Goal: Communication & Community: Answer question/provide support

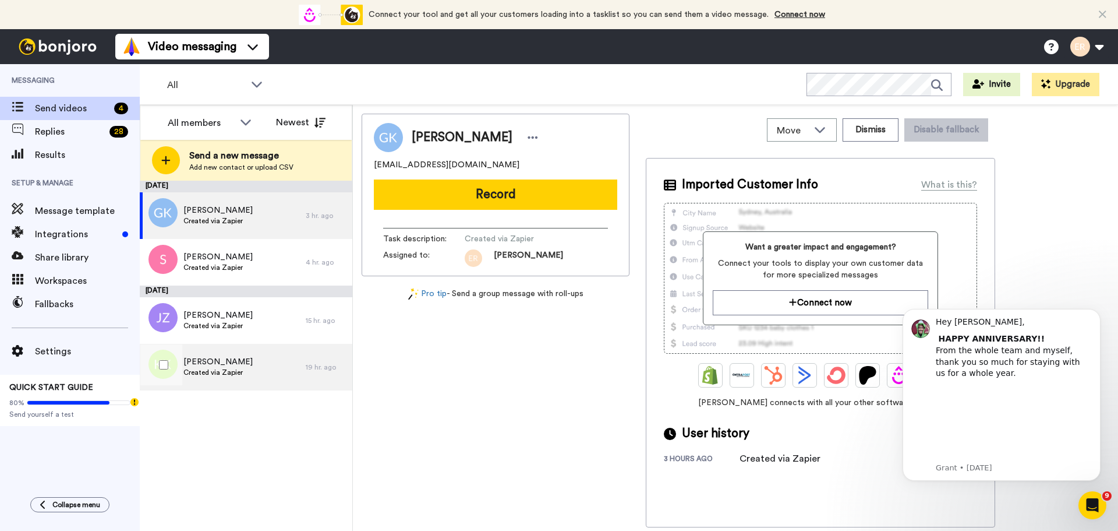
click at [213, 354] on div "Kiana Kane Created via Zapier" at bounding box center [223, 367] width 166 height 47
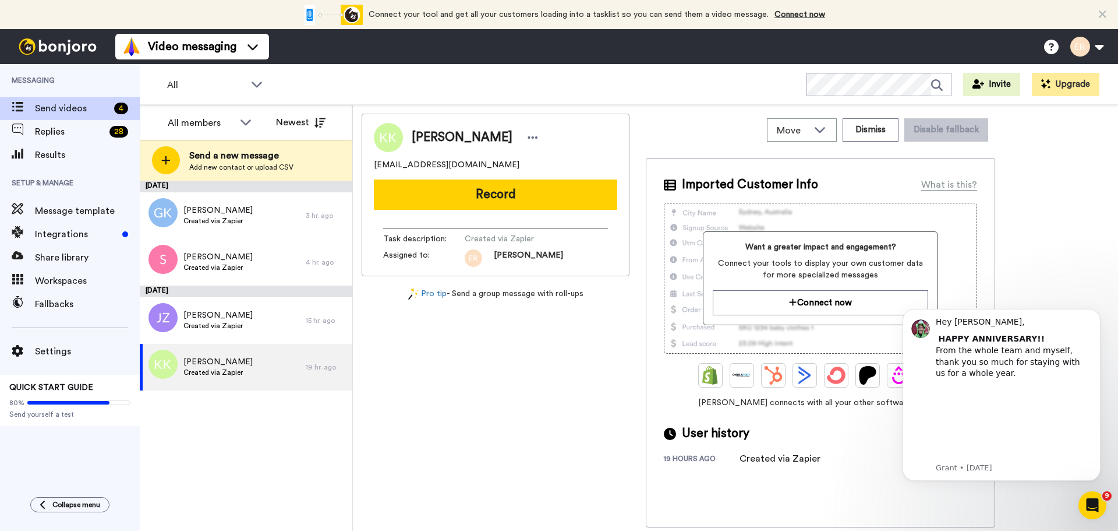
click at [445, 213] on div "Kiana Kane kianakane2711@gmail.com Record Task description : Created via Zapier…" at bounding box center [496, 195] width 268 height 163
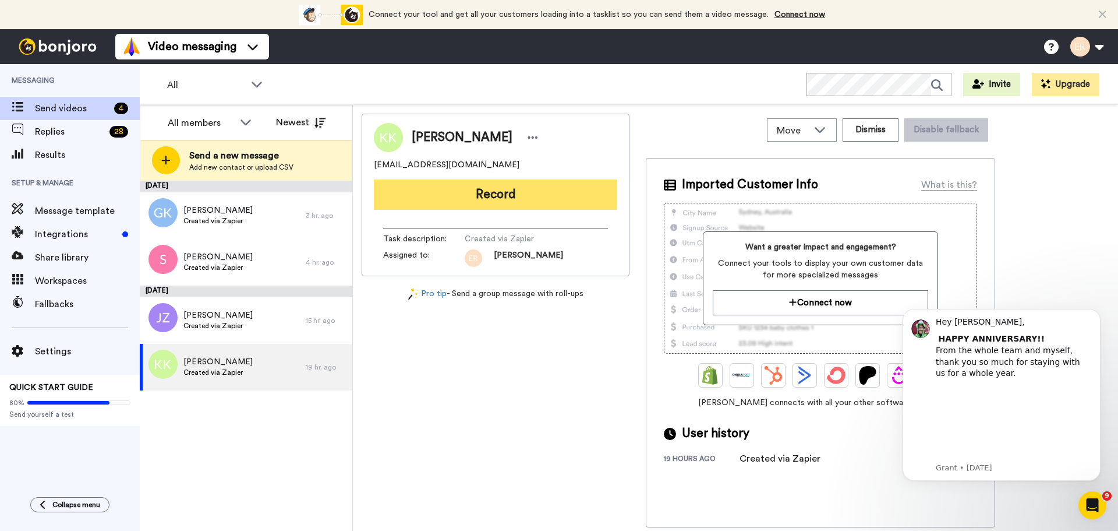
click at [445, 202] on button "Record" at bounding box center [496, 194] width 244 height 30
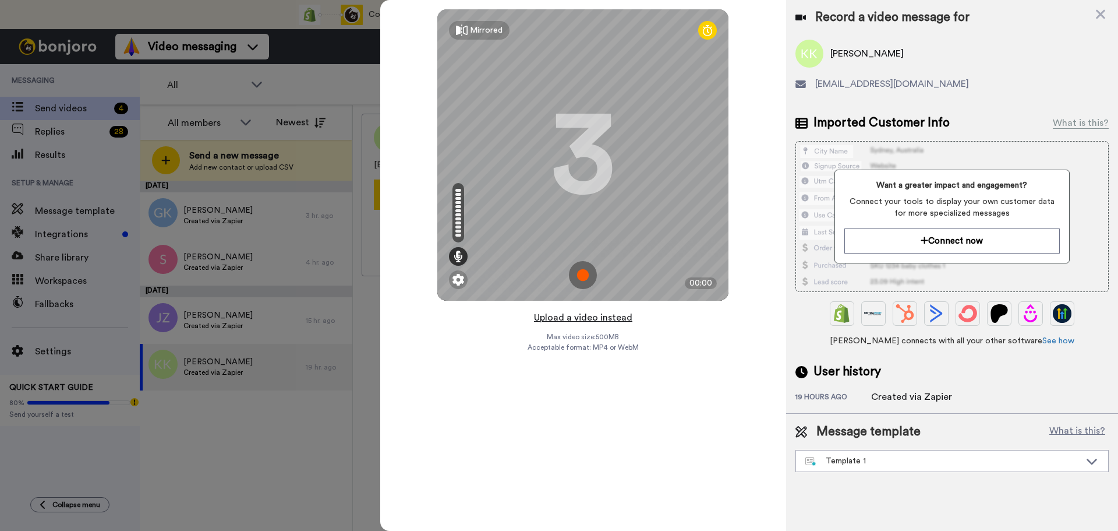
click at [590, 318] on button "Upload a video instead" at bounding box center [583, 317] width 105 height 15
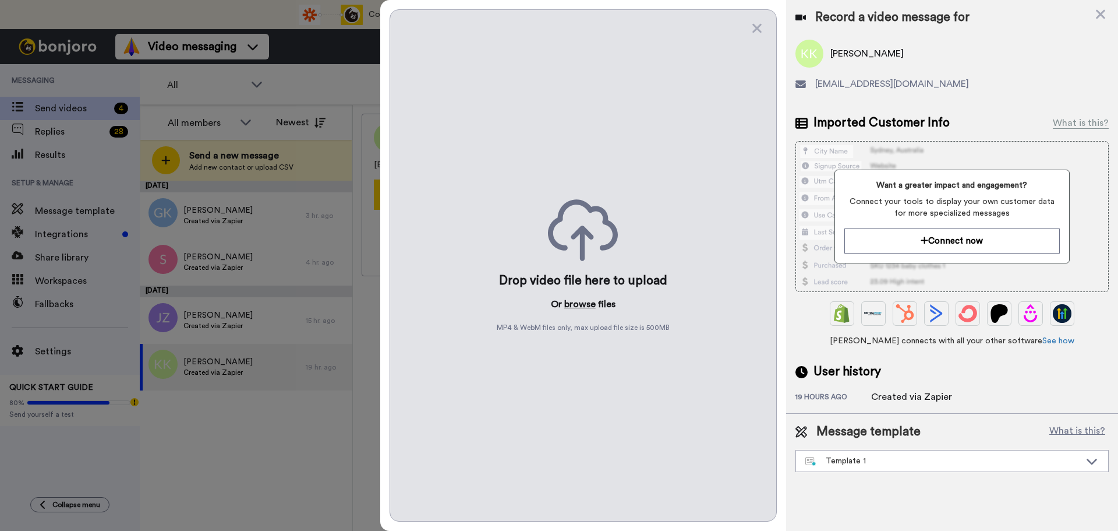
click at [576, 302] on button "browse" at bounding box center [579, 304] width 31 height 14
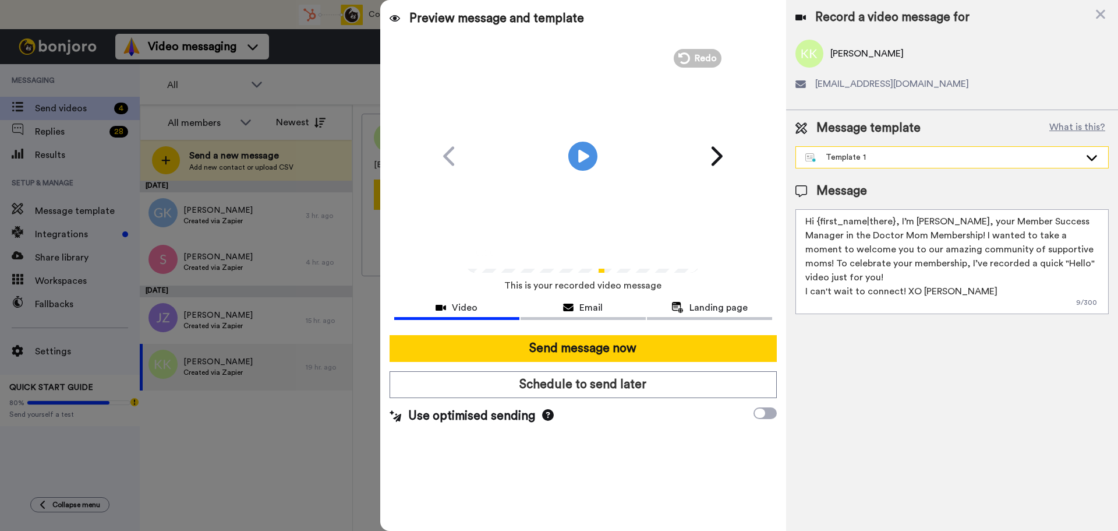
click at [920, 153] on div "Template 1" at bounding box center [943, 157] width 275 height 12
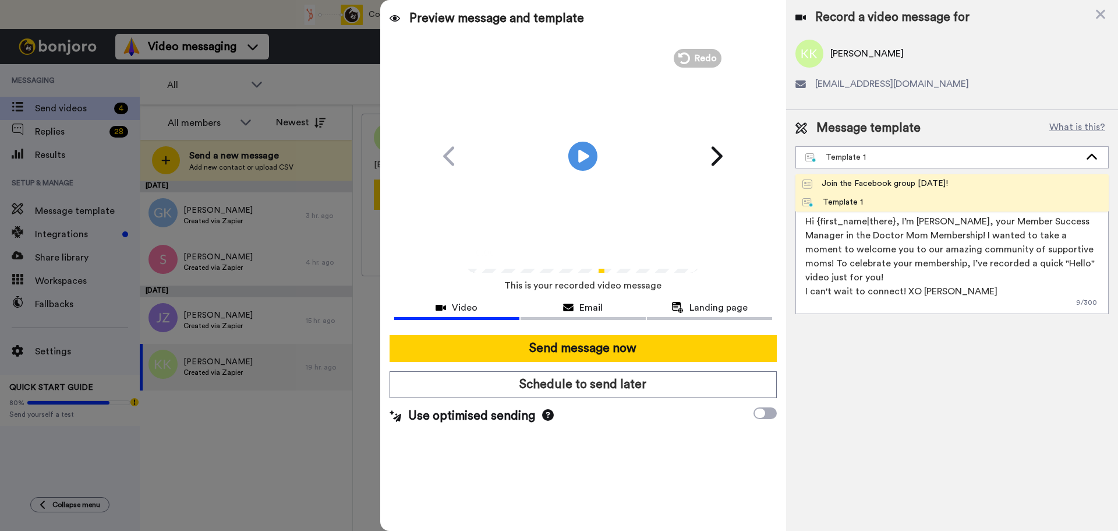
click at [832, 180] on div "Join the Facebook group [DATE]!" at bounding box center [876, 184] width 146 height 12
type textarea "Hello {first_name|there}, WELCOME TO THE DOCTOR MOM COMMUNITY!! WOOHOO!! I'm [P…"
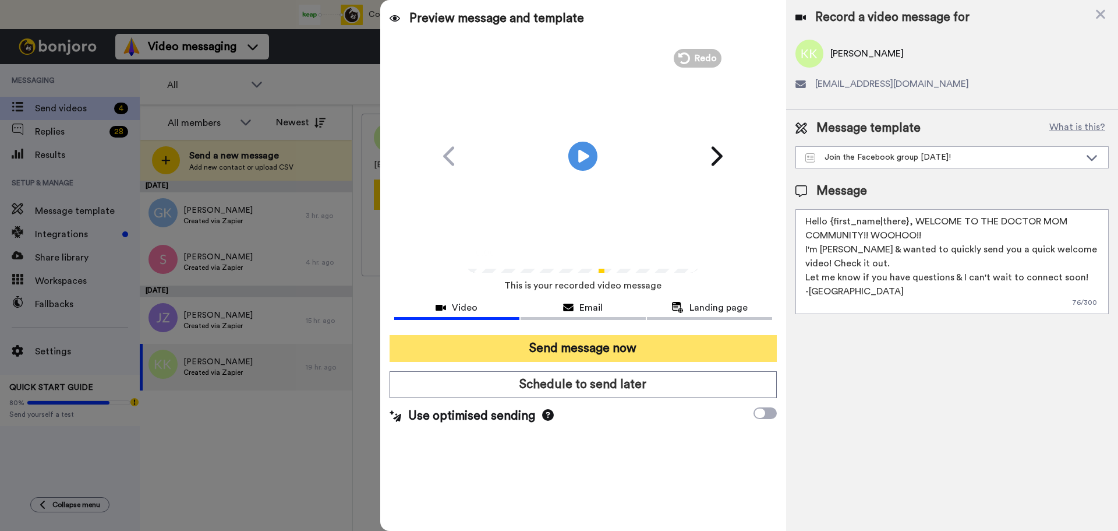
click at [622, 340] on button "Send message now" at bounding box center [583, 348] width 387 height 27
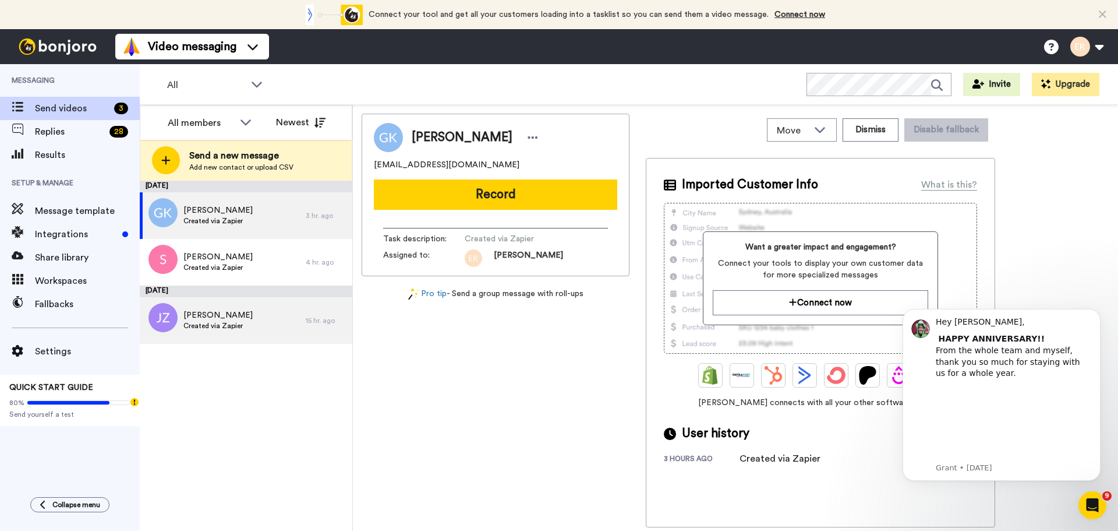
click at [238, 315] on span "Jessica Zadeh" at bounding box center [218, 315] width 69 height 12
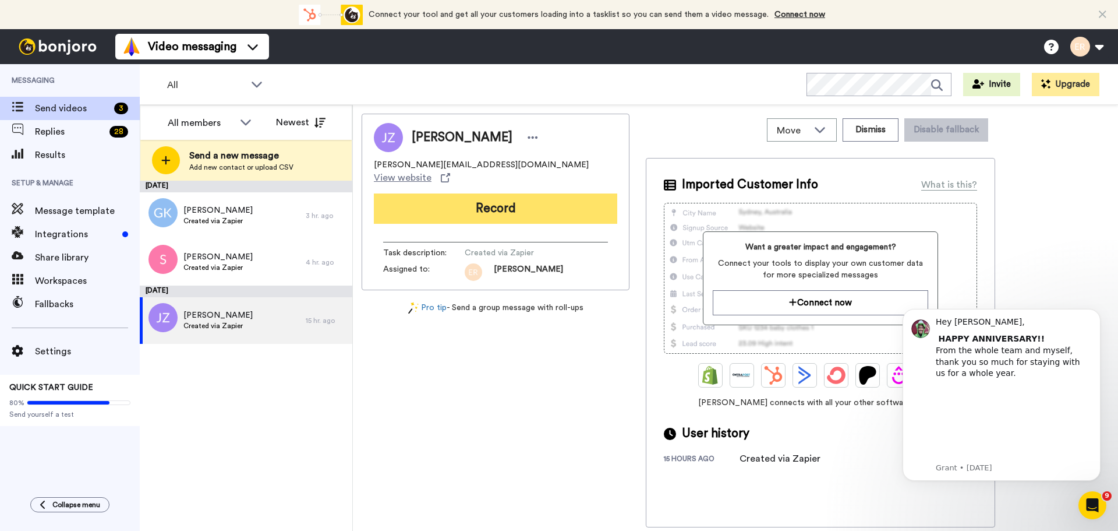
click at [499, 197] on button "Record" at bounding box center [496, 208] width 244 height 30
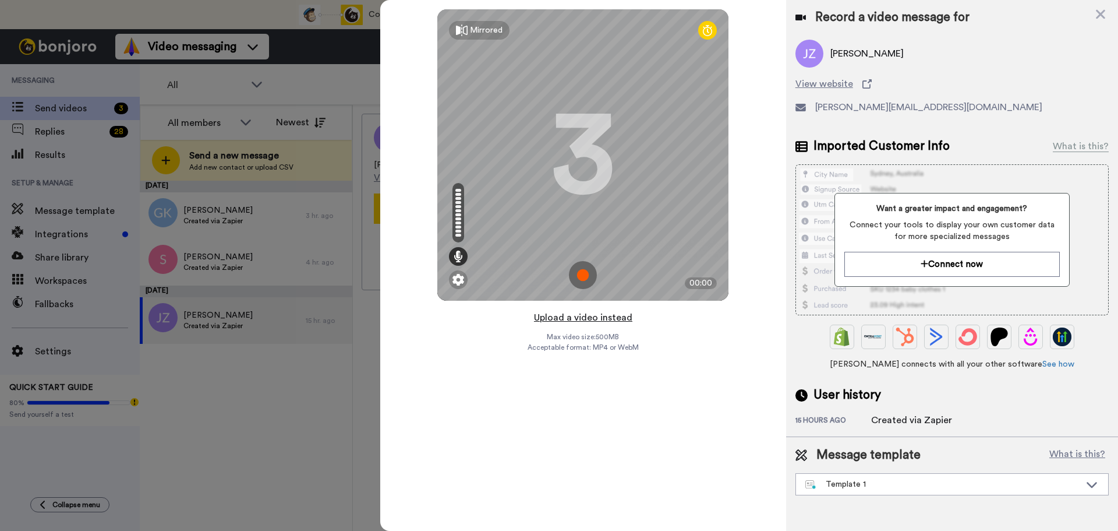
click at [584, 316] on button "Upload a video instead" at bounding box center [583, 317] width 105 height 15
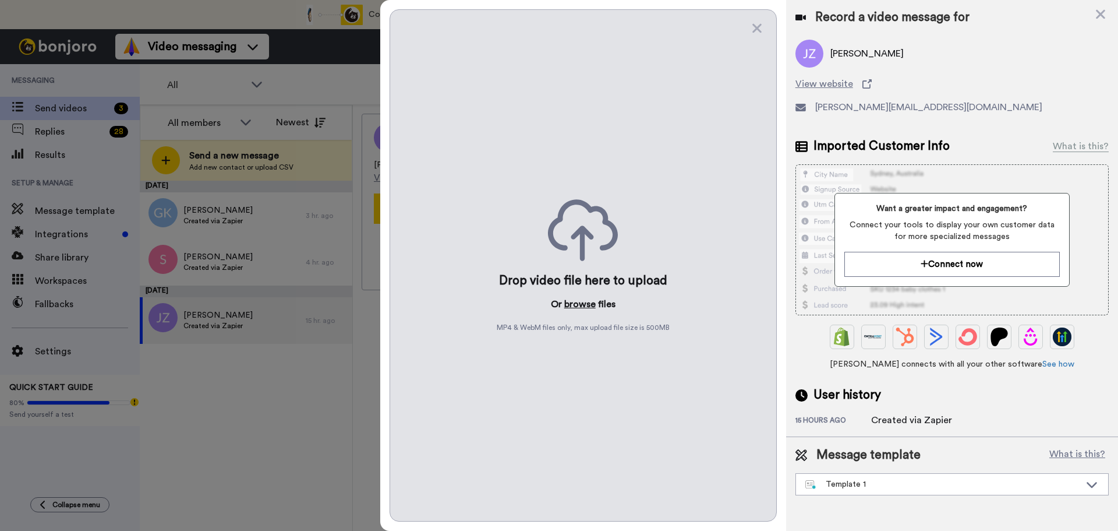
click at [580, 308] on button "browse" at bounding box center [579, 304] width 31 height 14
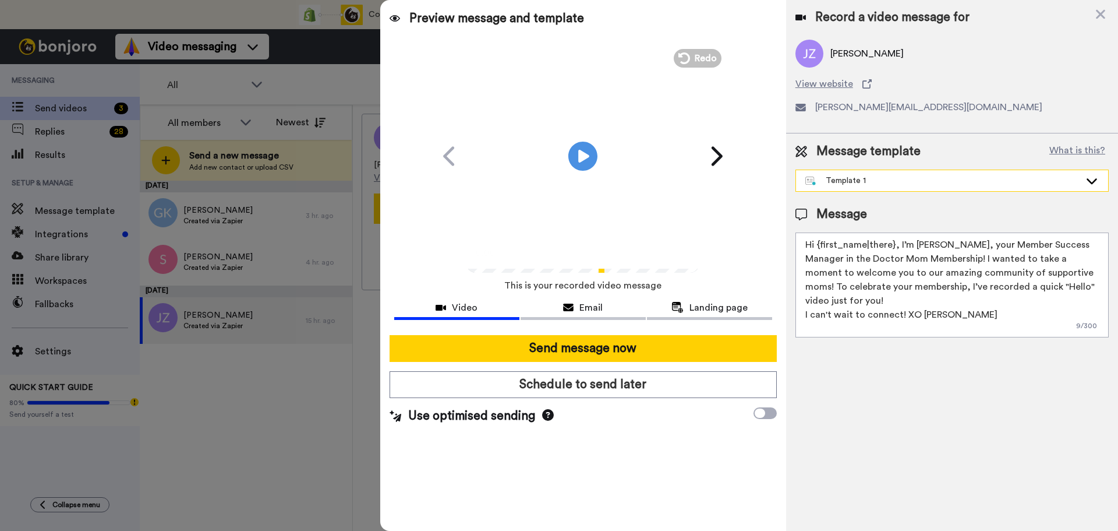
click at [855, 175] on div "Template 1" at bounding box center [943, 181] width 275 height 12
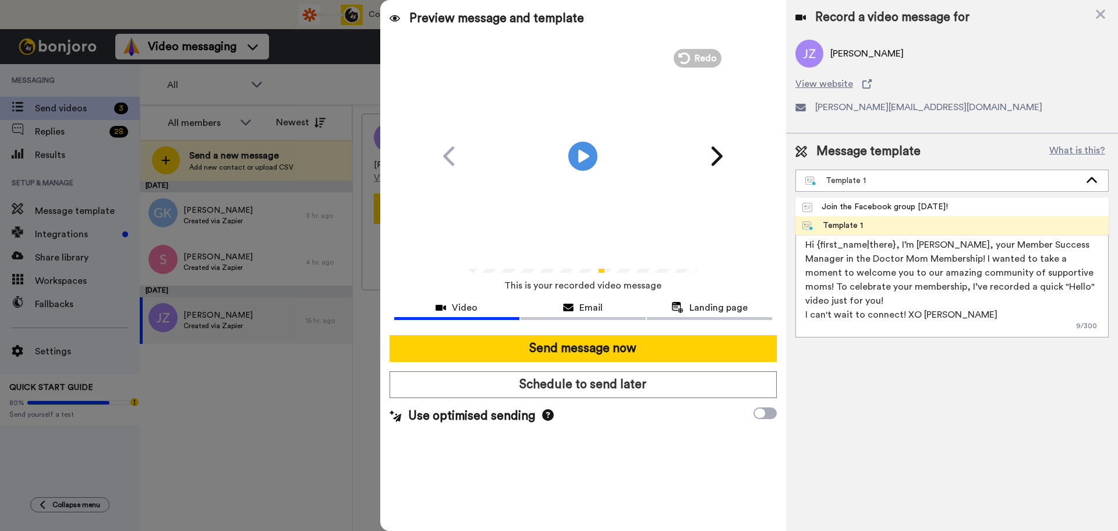
click at [840, 192] on div "Message template What is this? Template 1 Join the Facebook group today! Templa…" at bounding box center [952, 239] width 332 height 213
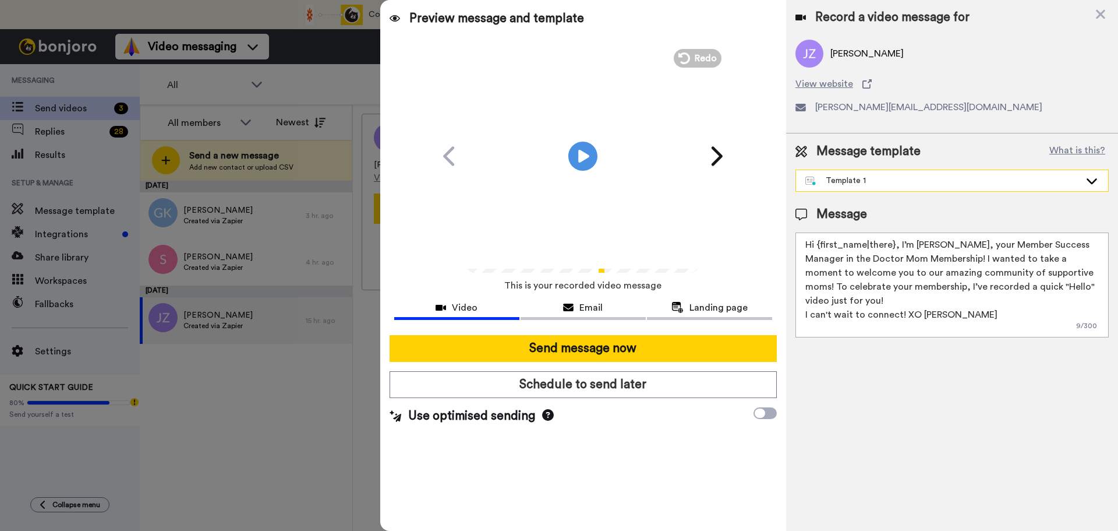
click at [829, 178] on div "Template 1" at bounding box center [943, 181] width 275 height 12
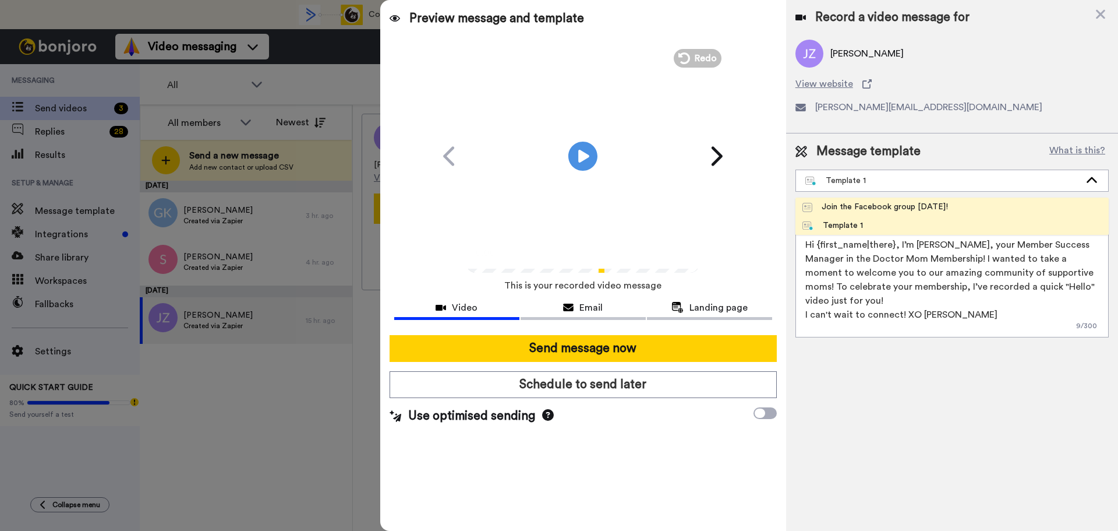
click at [838, 205] on div "Join the Facebook group [DATE]!" at bounding box center [876, 207] width 146 height 12
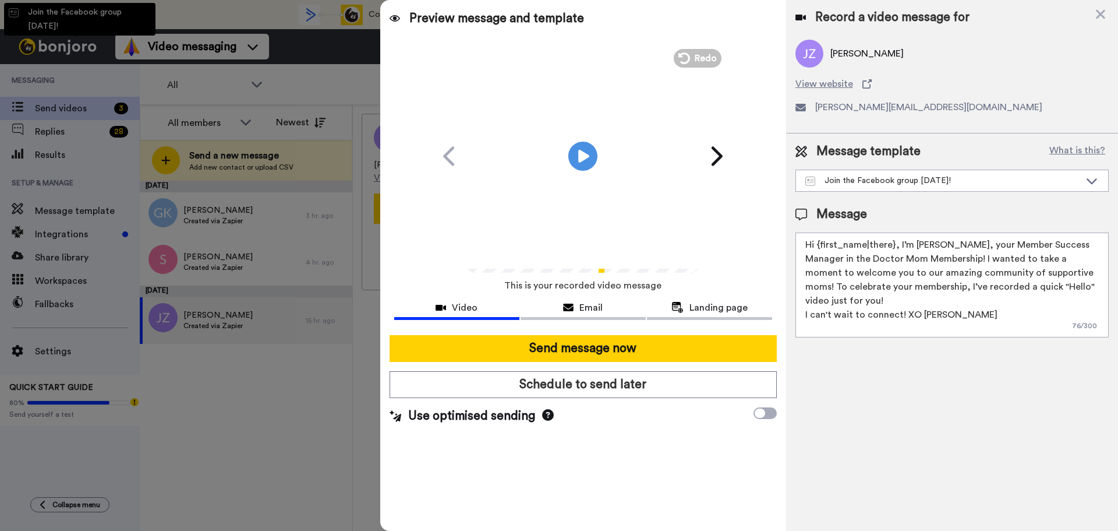
type textarea "Hello {first_name|there}, WELCOME TO THE DOCTOR MOM COMMUNITY!! WOOHOO!! I'm [P…"
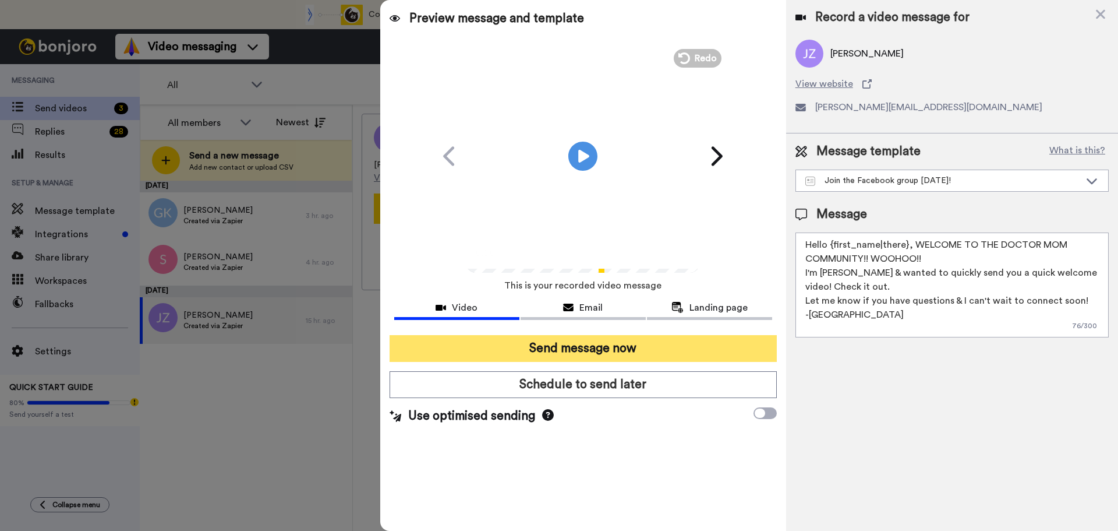
click at [636, 342] on button "Send message now" at bounding box center [583, 348] width 387 height 27
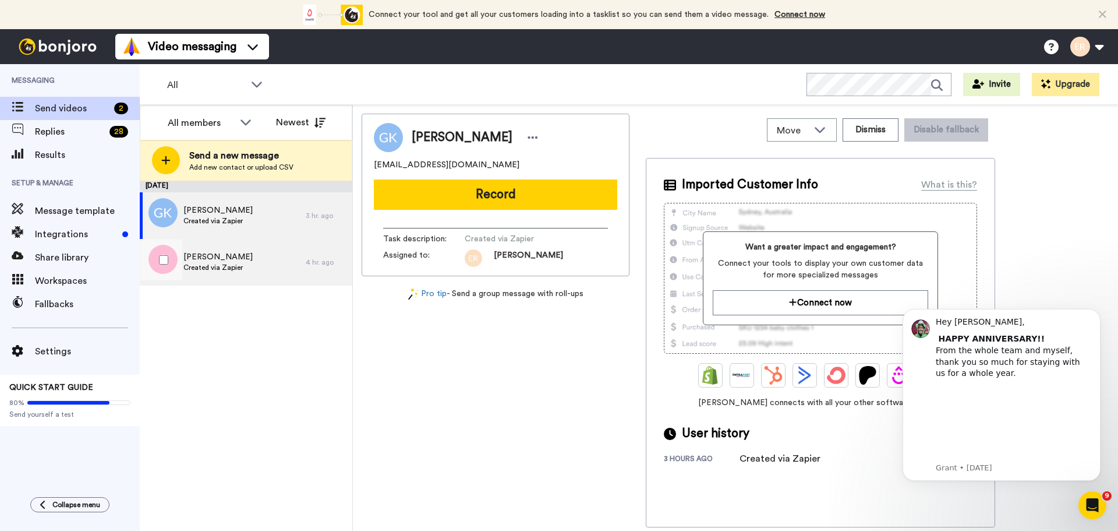
click at [258, 250] on div "Samal Created via Zapier" at bounding box center [223, 262] width 166 height 47
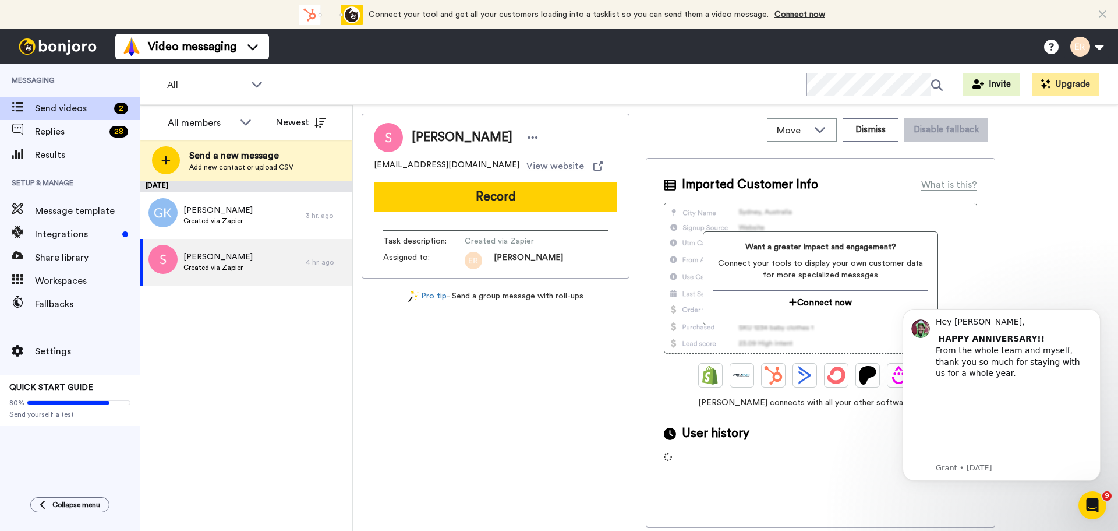
click at [499, 197] on button "Record" at bounding box center [496, 197] width 244 height 30
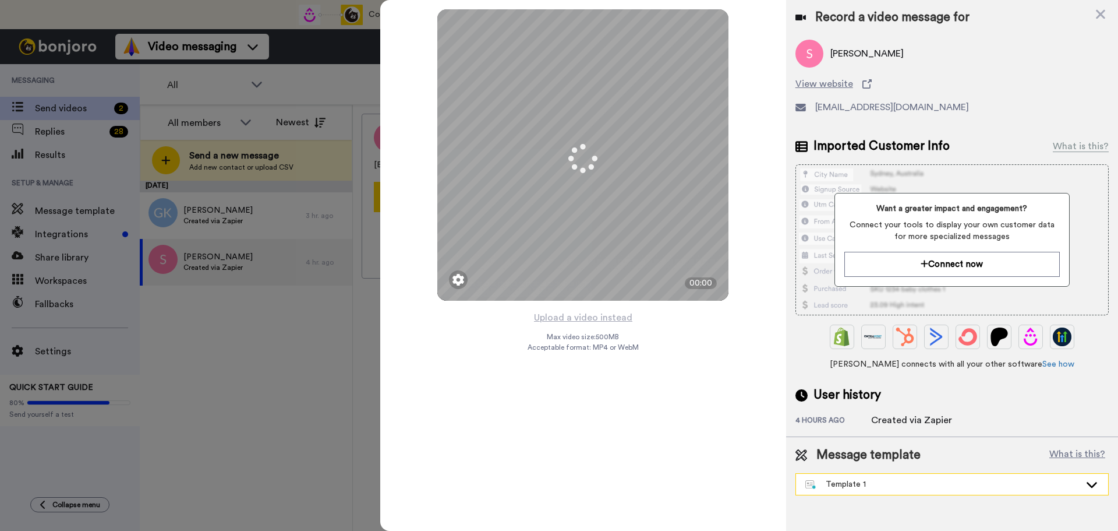
click at [851, 479] on div "Template 1" at bounding box center [943, 484] width 275 height 12
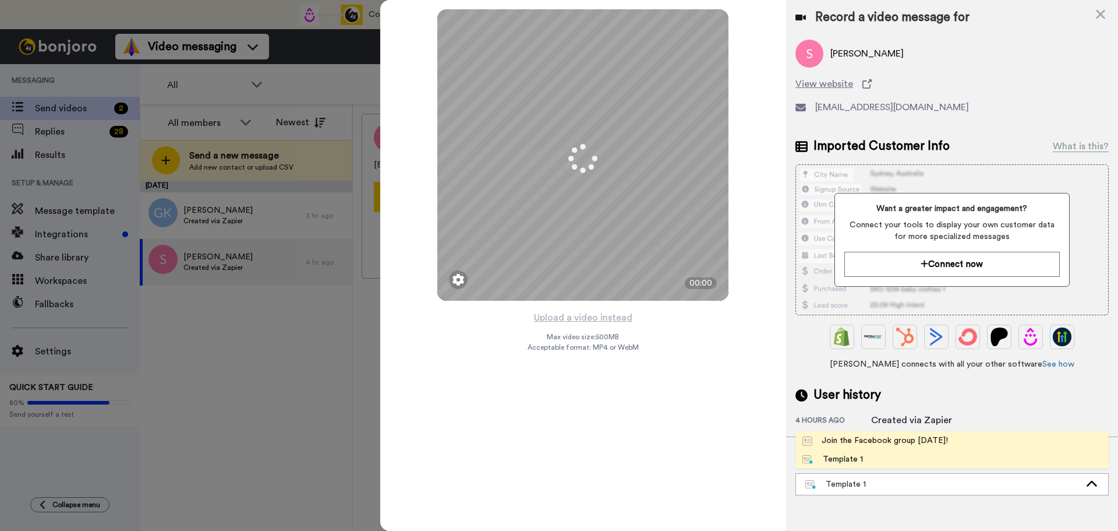
click at [853, 438] on div "Join the Facebook group today!" at bounding box center [876, 441] width 146 height 12
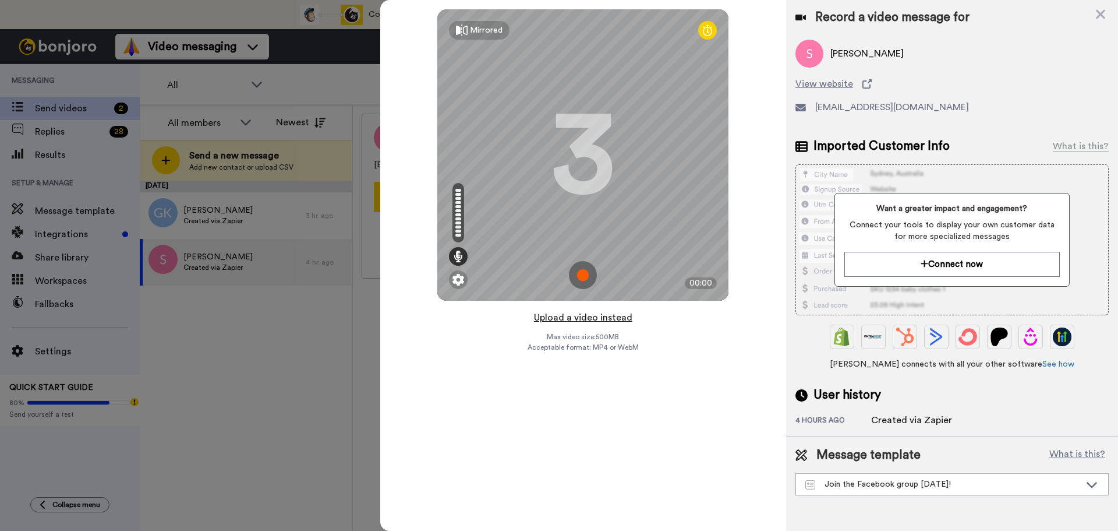
click at [603, 315] on button "Upload a video instead" at bounding box center [583, 317] width 105 height 15
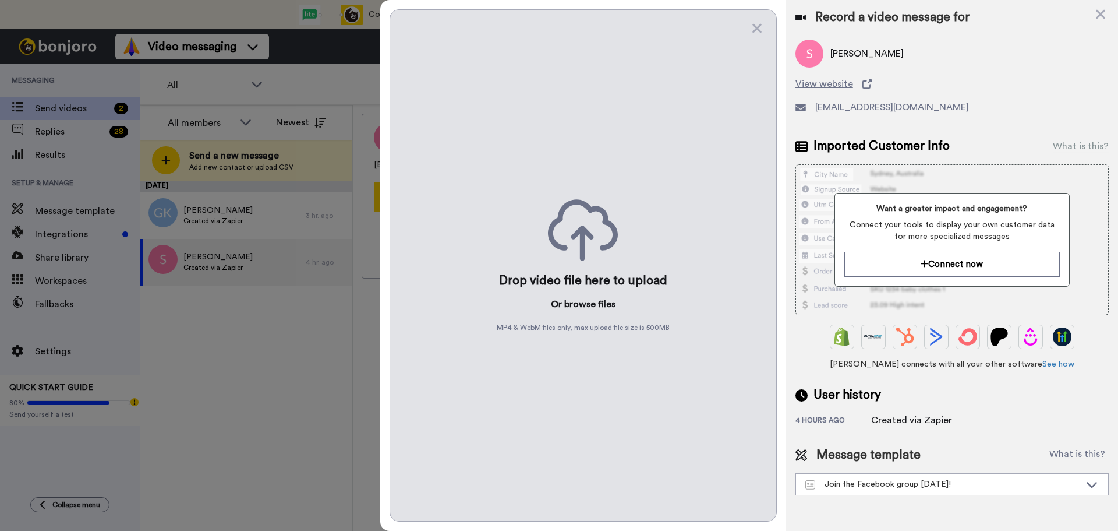
click at [583, 303] on button "browse" at bounding box center [579, 304] width 31 height 14
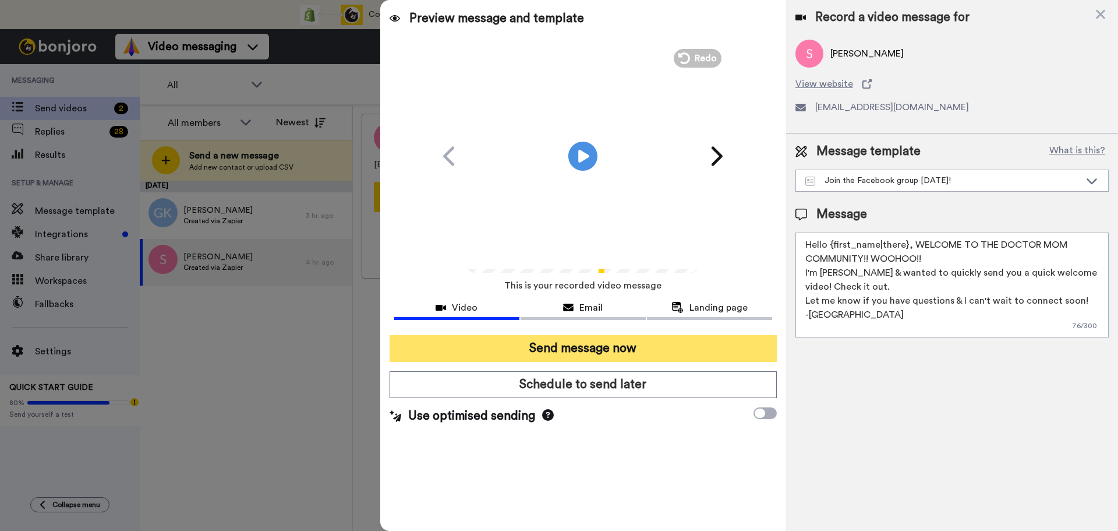
click at [614, 338] on button "Send message now" at bounding box center [583, 348] width 387 height 27
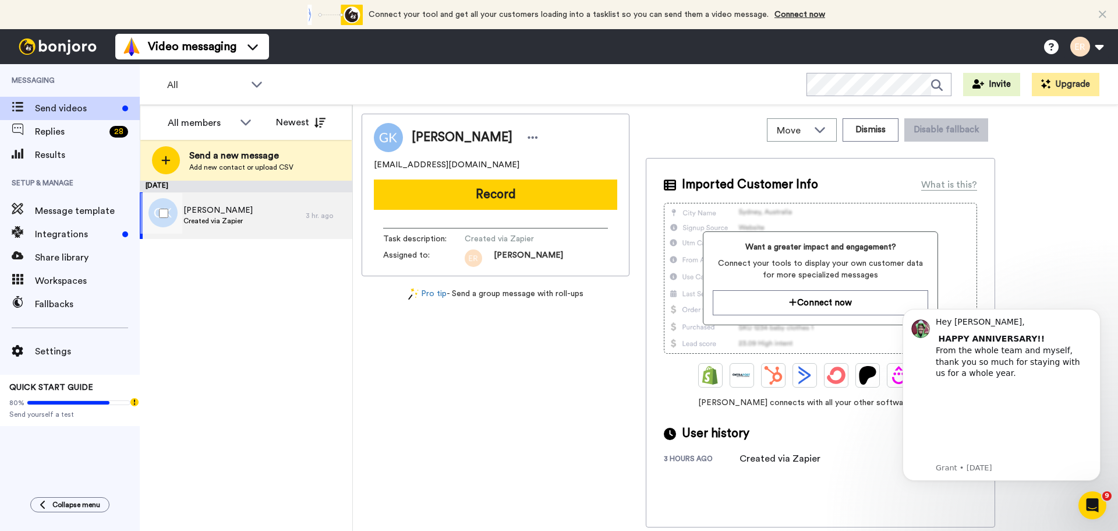
click at [228, 221] on span "Created via Zapier" at bounding box center [218, 220] width 69 height 9
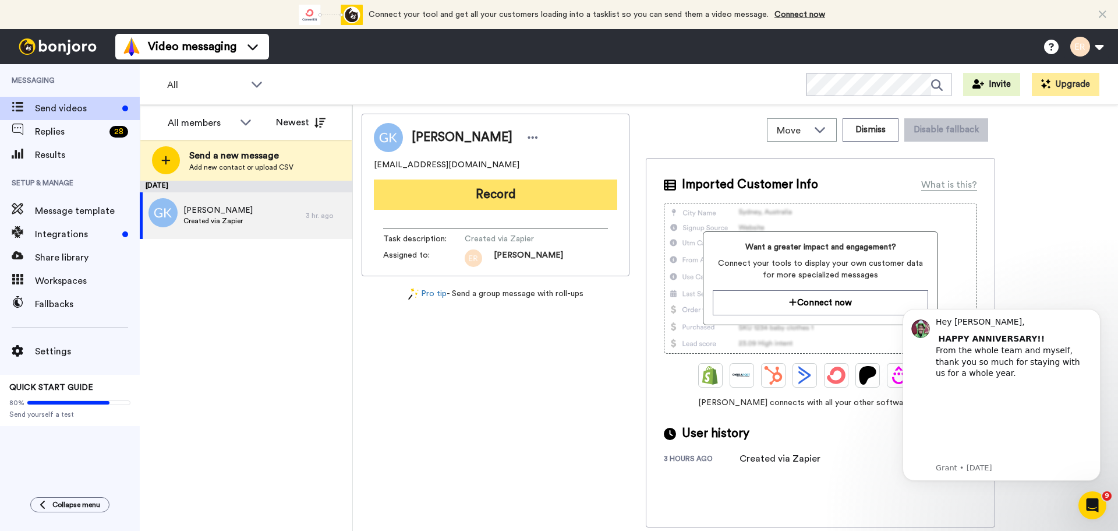
click at [474, 197] on button "Record" at bounding box center [496, 194] width 244 height 30
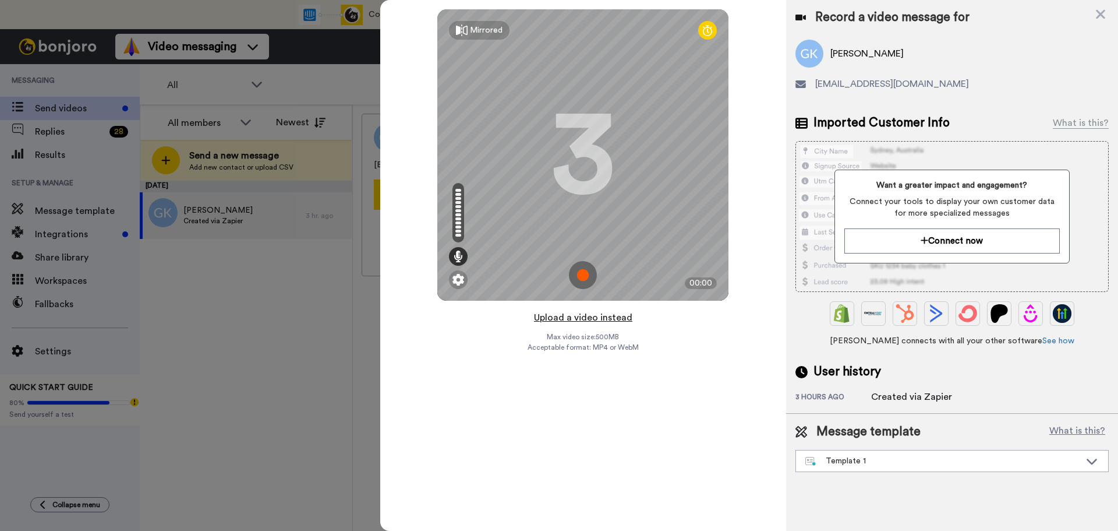
click at [589, 316] on button "Upload a video instead" at bounding box center [583, 317] width 105 height 15
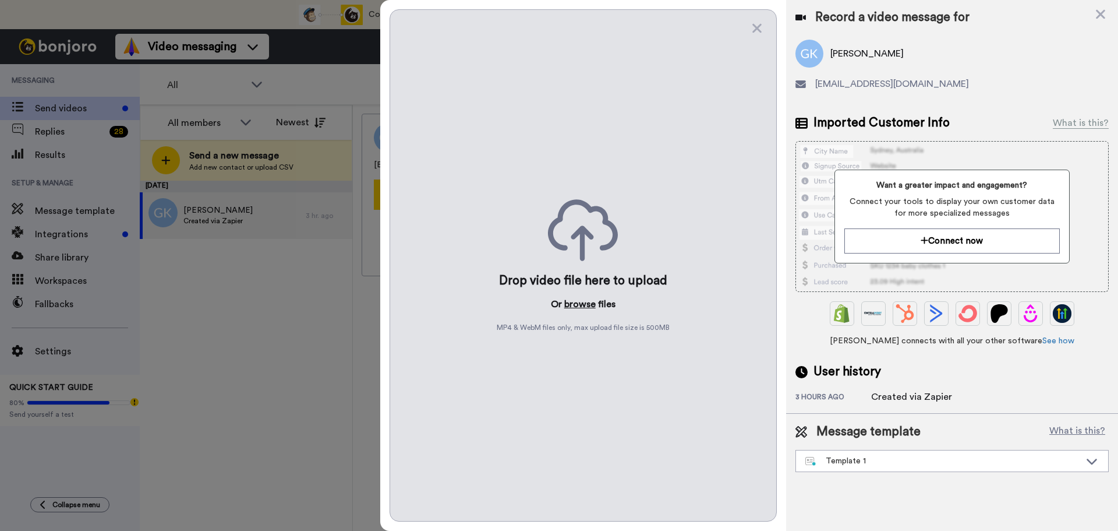
click at [575, 306] on button "browse" at bounding box center [579, 304] width 31 height 14
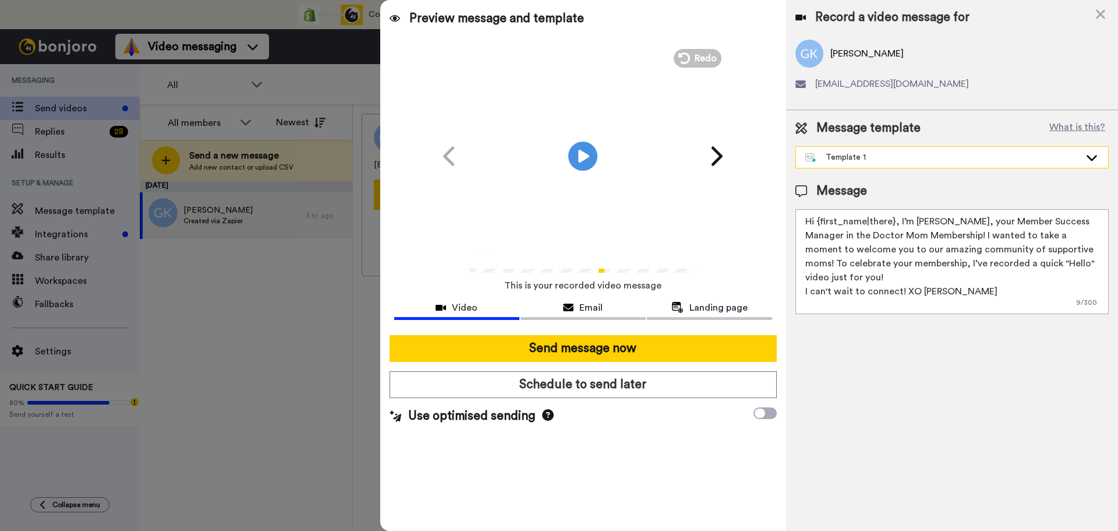
click at [848, 154] on div "Template 1" at bounding box center [943, 157] width 275 height 12
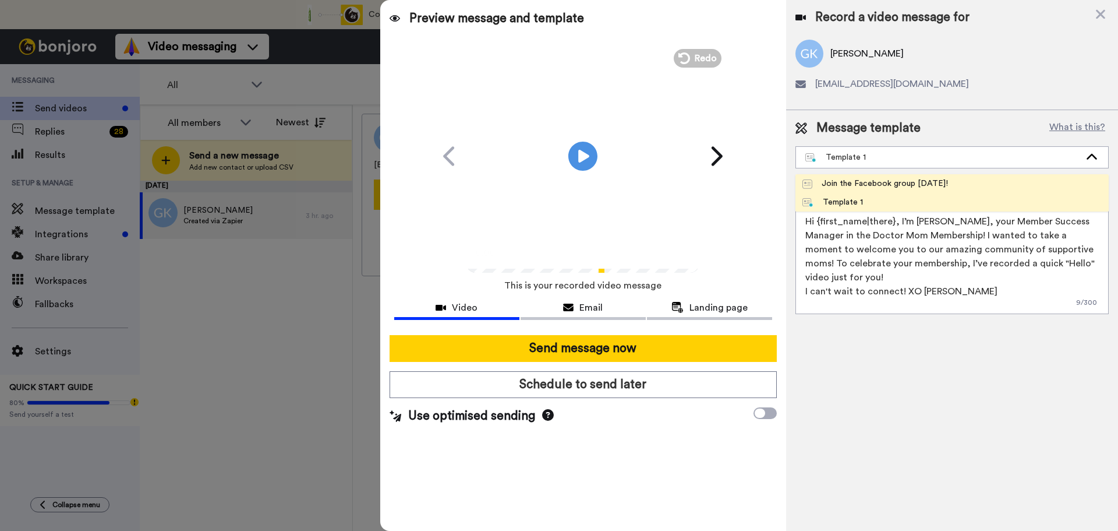
click at [852, 183] on div "Join the Facebook group [DATE]!" at bounding box center [876, 184] width 146 height 12
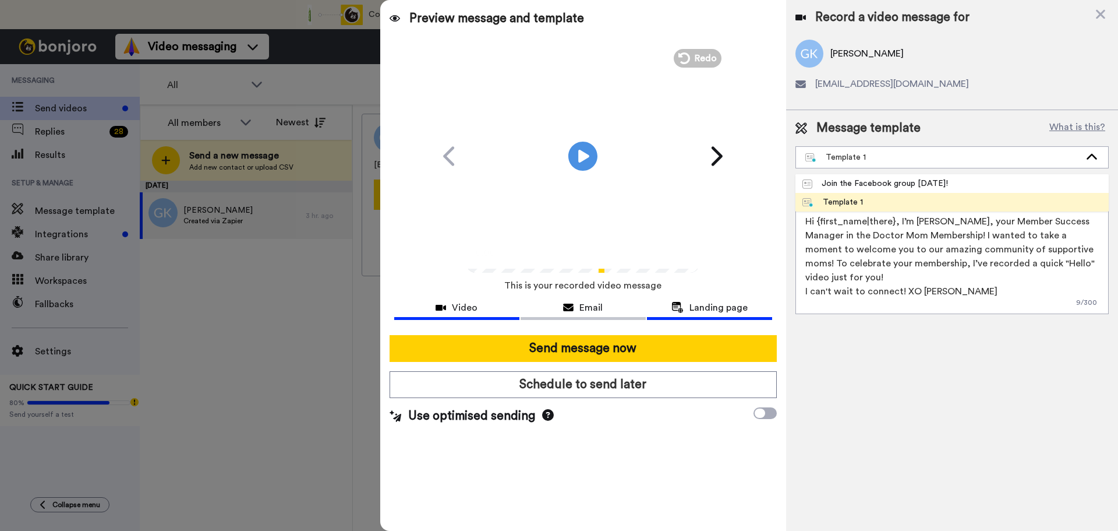
type textarea "Hello {first_name|there}, WELCOME TO THE DOCTOR MOM COMMUNITY!! WOOHOO!! I'm [P…"
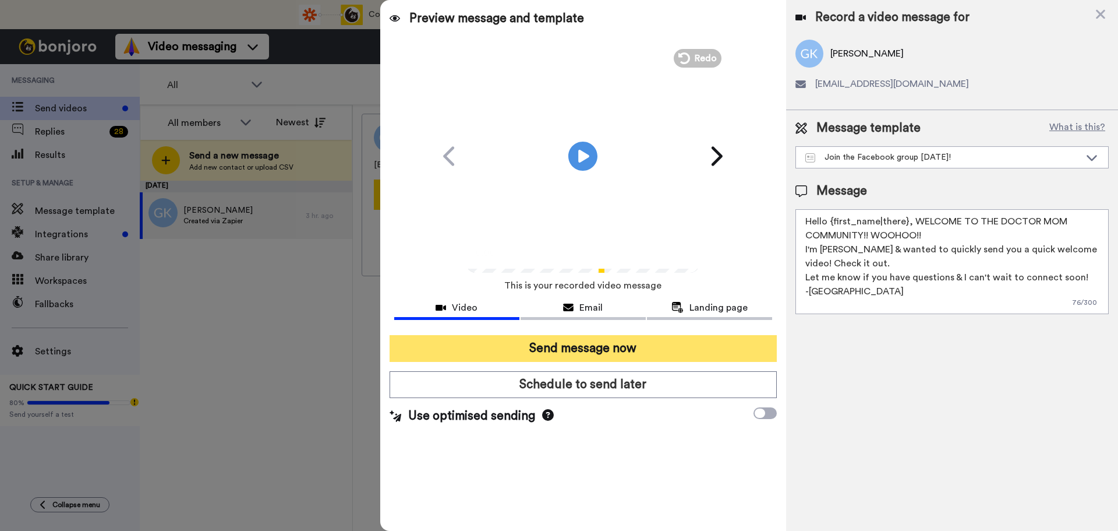
click at [641, 352] on button "Send message now" at bounding box center [583, 348] width 387 height 27
